Goal: Book appointment/travel/reservation

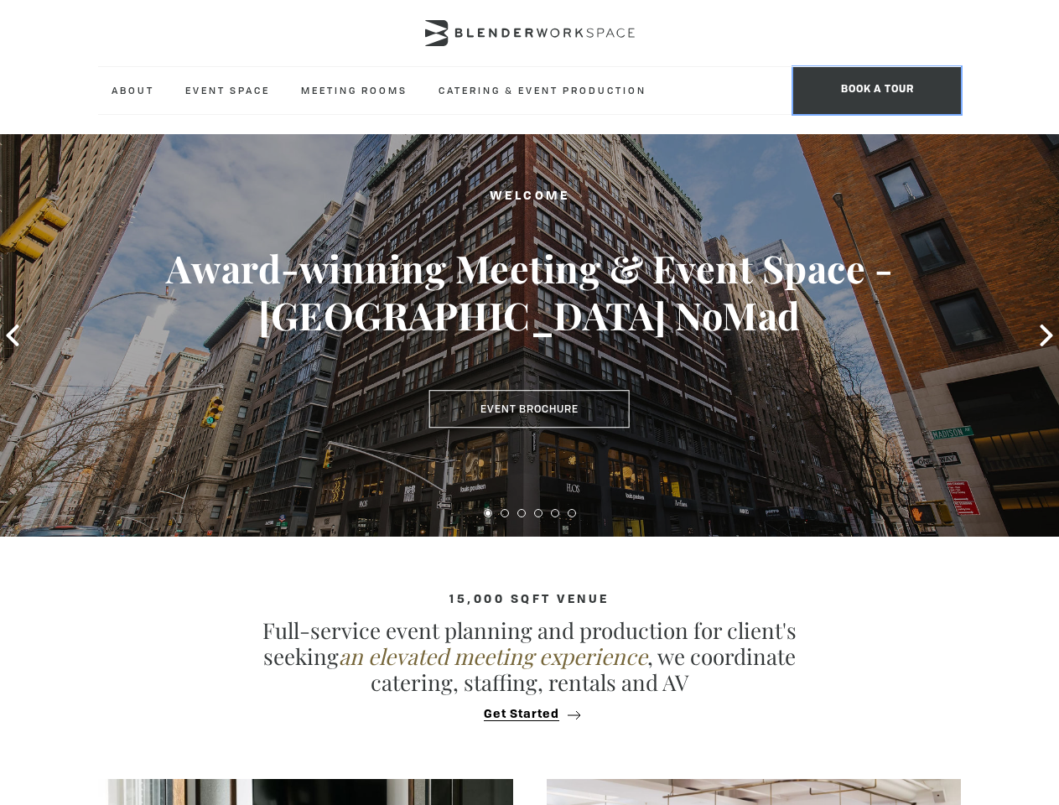
click at [877, 91] on span "BOOK A TOUR" at bounding box center [877, 90] width 168 height 47
click at [13, 335] on icon at bounding box center [12, 335] width 13 height 22
click at [1046, 335] on div "Book A Tour. The Blender experience is better in-person. Team Size 1 2 3 4 5 6 …" at bounding box center [529, 402] width 1059 height 805
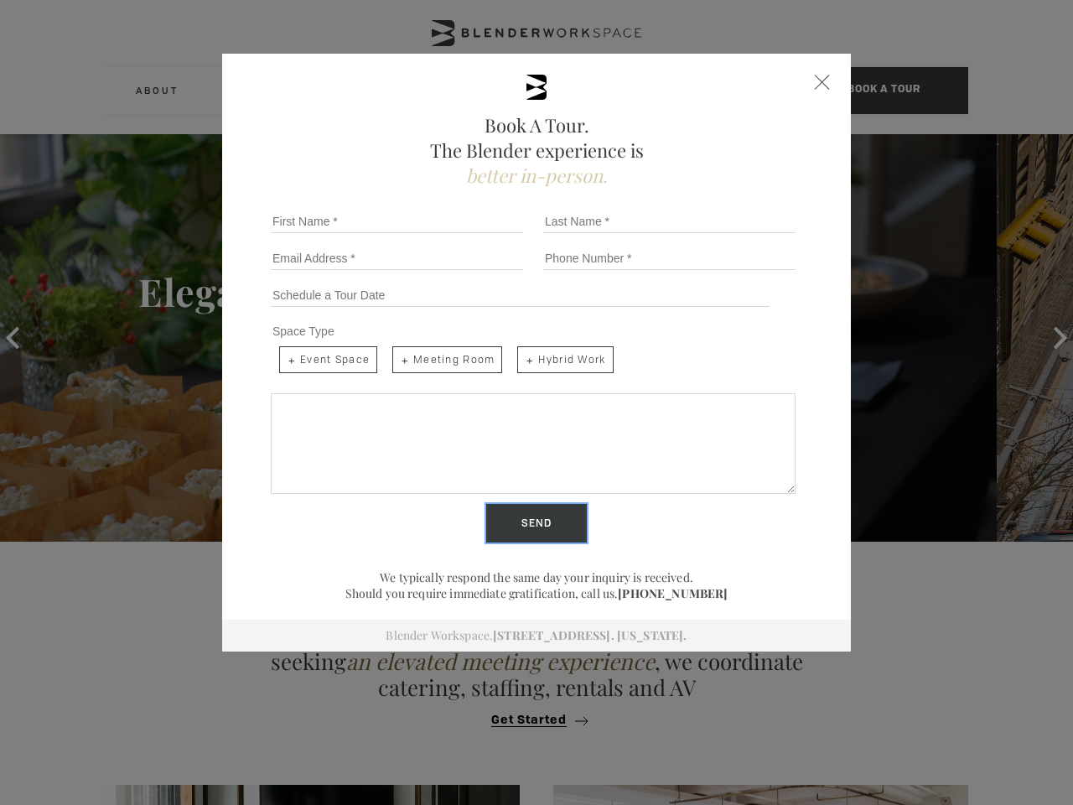
click at [488, 513] on input "Send" at bounding box center [536, 523] width 101 height 39
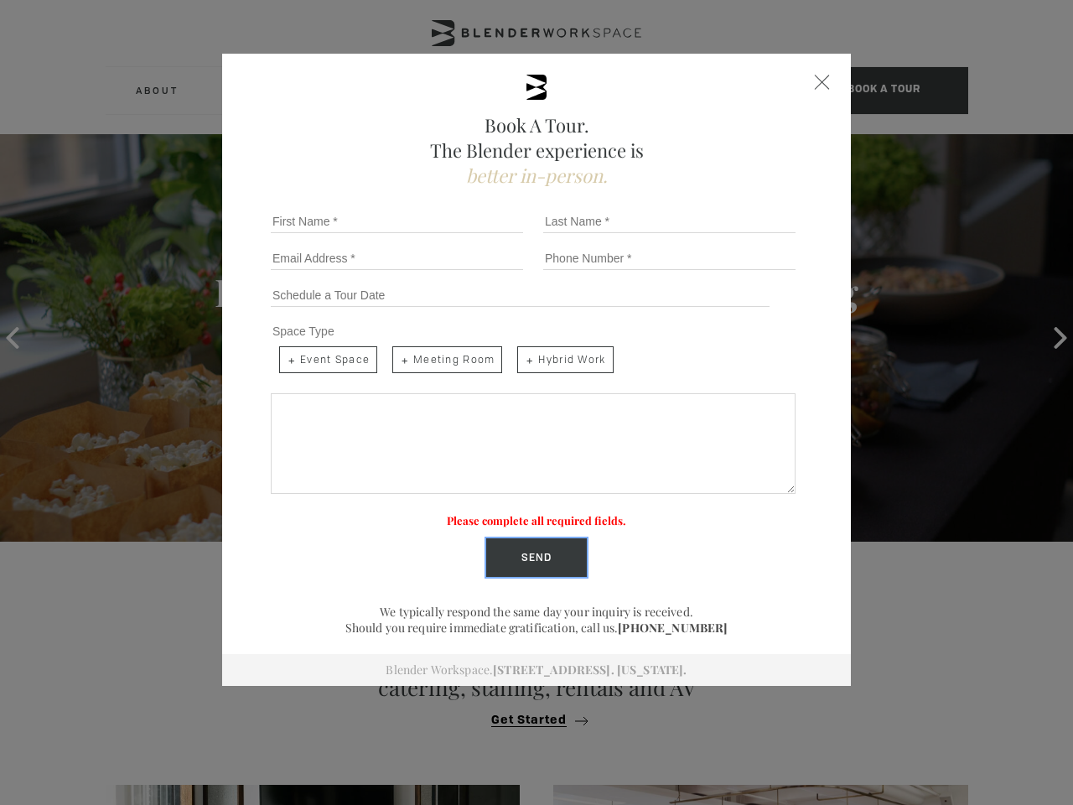
click at [505, 513] on label "Please complete all required fields." at bounding box center [536, 520] width 179 height 14
click at [521, 513] on label "Please complete all required fields." at bounding box center [536, 520] width 179 height 14
click at [538, 513] on label "Please complete all required fields." at bounding box center [536, 520] width 179 height 14
click at [555, 513] on label "Please complete all required fields." at bounding box center [536, 520] width 179 height 14
click at [572, 513] on label "Please complete all required fields." at bounding box center [536, 520] width 179 height 14
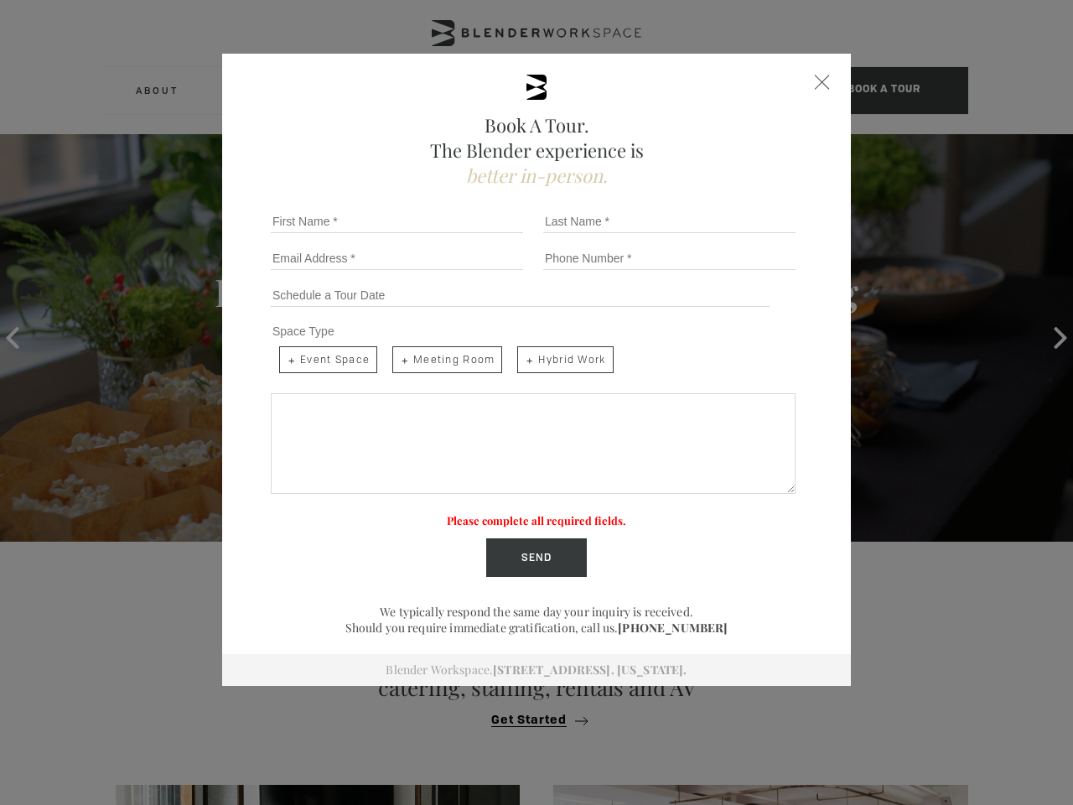
click at [529, 714] on div "Book A Tour. The Blender experience is better in-person. Team Size 1 2 3 4 5 6 …" at bounding box center [536, 402] width 1073 height 805
